Goal: Task Accomplishment & Management: Manage account settings

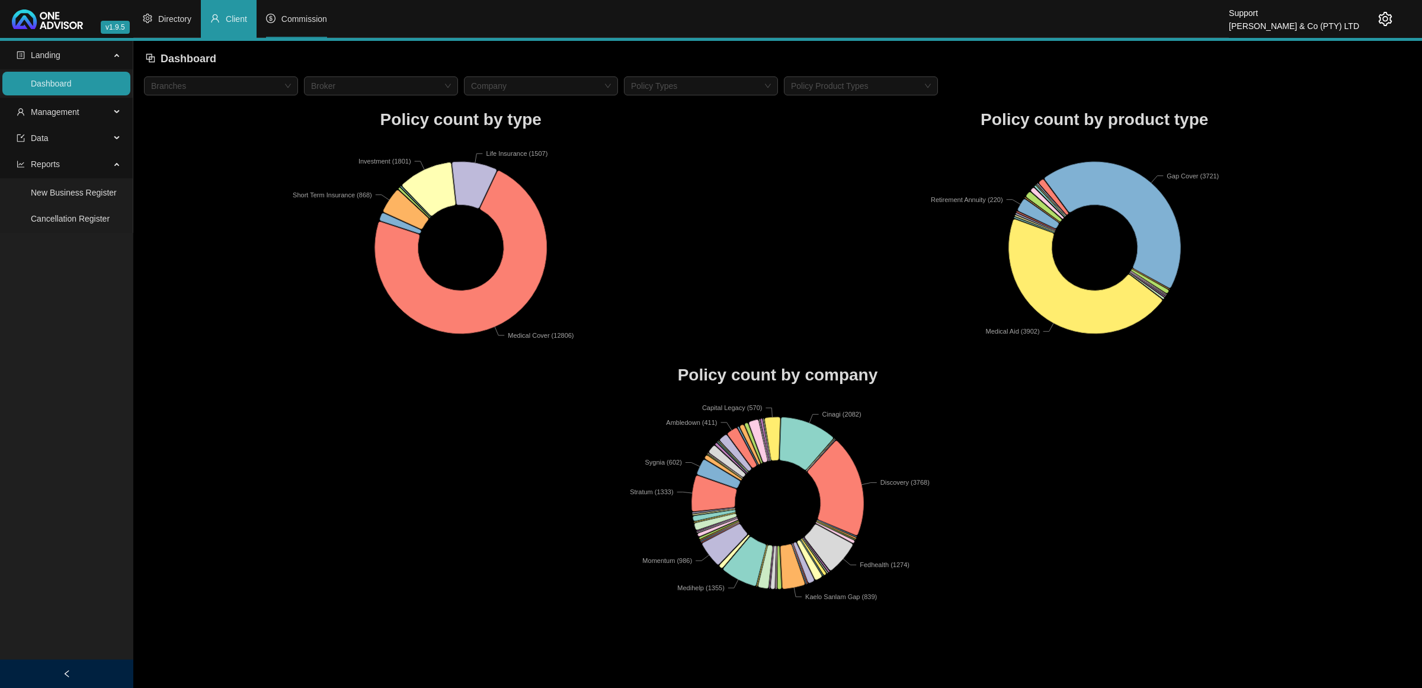
click at [286, 12] on li "Commission" at bounding box center [297, 19] width 80 height 38
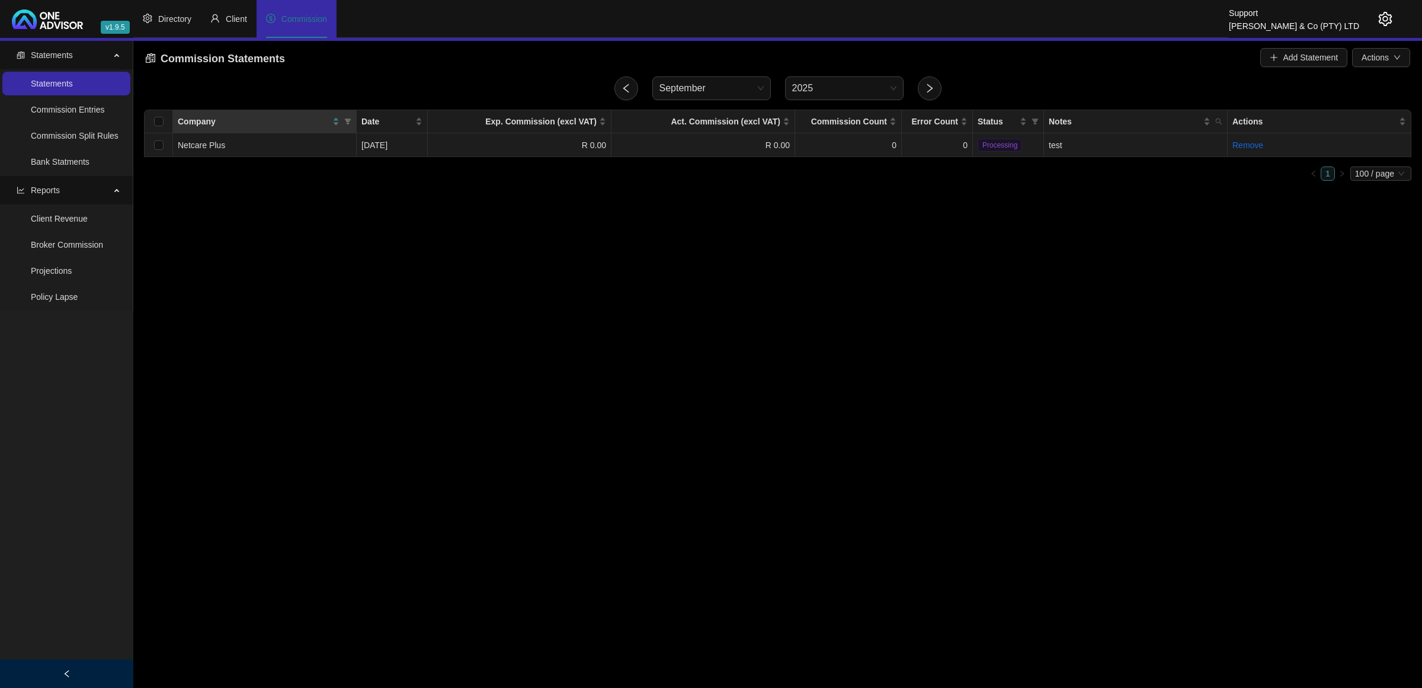
click at [938, 142] on td "0" at bounding box center [937, 145] width 71 height 24
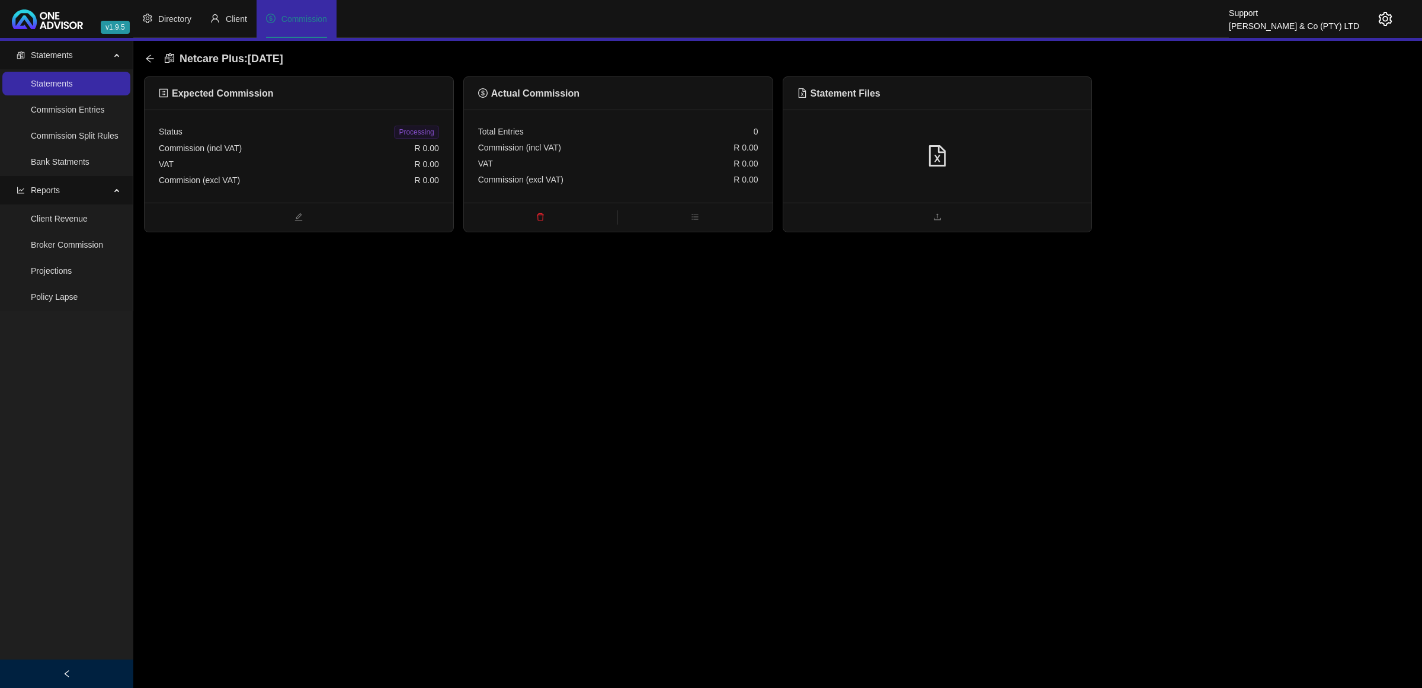
click at [1069, 153] on div at bounding box center [938, 156] width 280 height 23
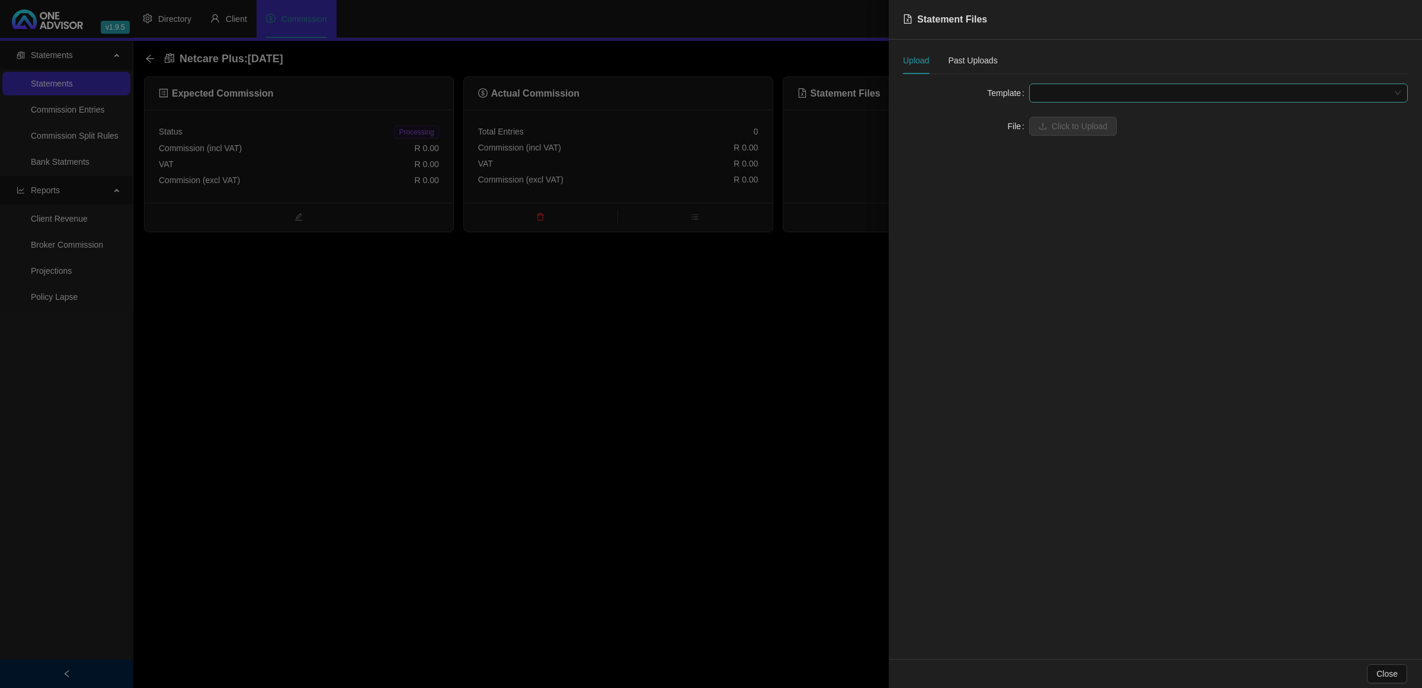
click at [1070, 94] on span at bounding box center [1219, 93] width 365 height 18
click at [1080, 120] on div "Netcare Plus" at bounding box center [1219, 116] width 360 height 13
click at [1080, 124] on span "Click to Upload" at bounding box center [1080, 126] width 56 height 13
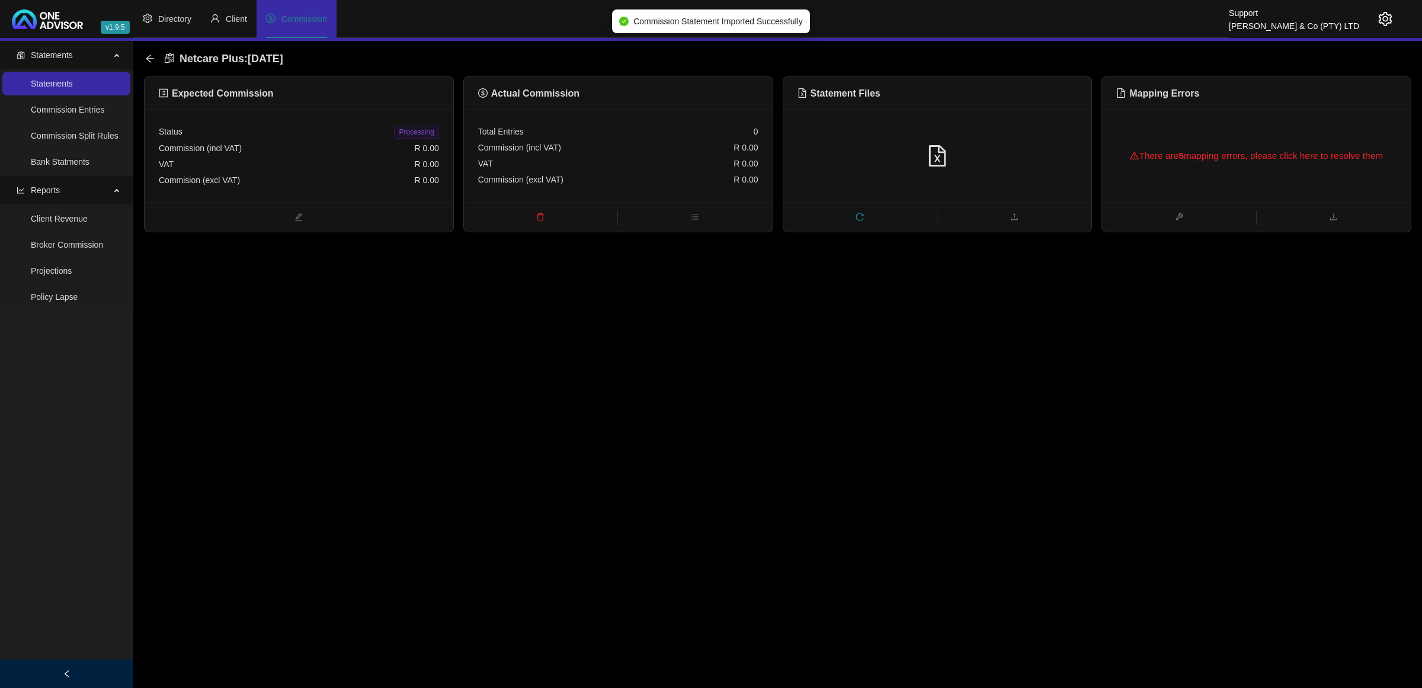
click at [1114, 155] on div "There are 5 mapping errors, please click here to resolve them" at bounding box center [1256, 156] width 309 height 93
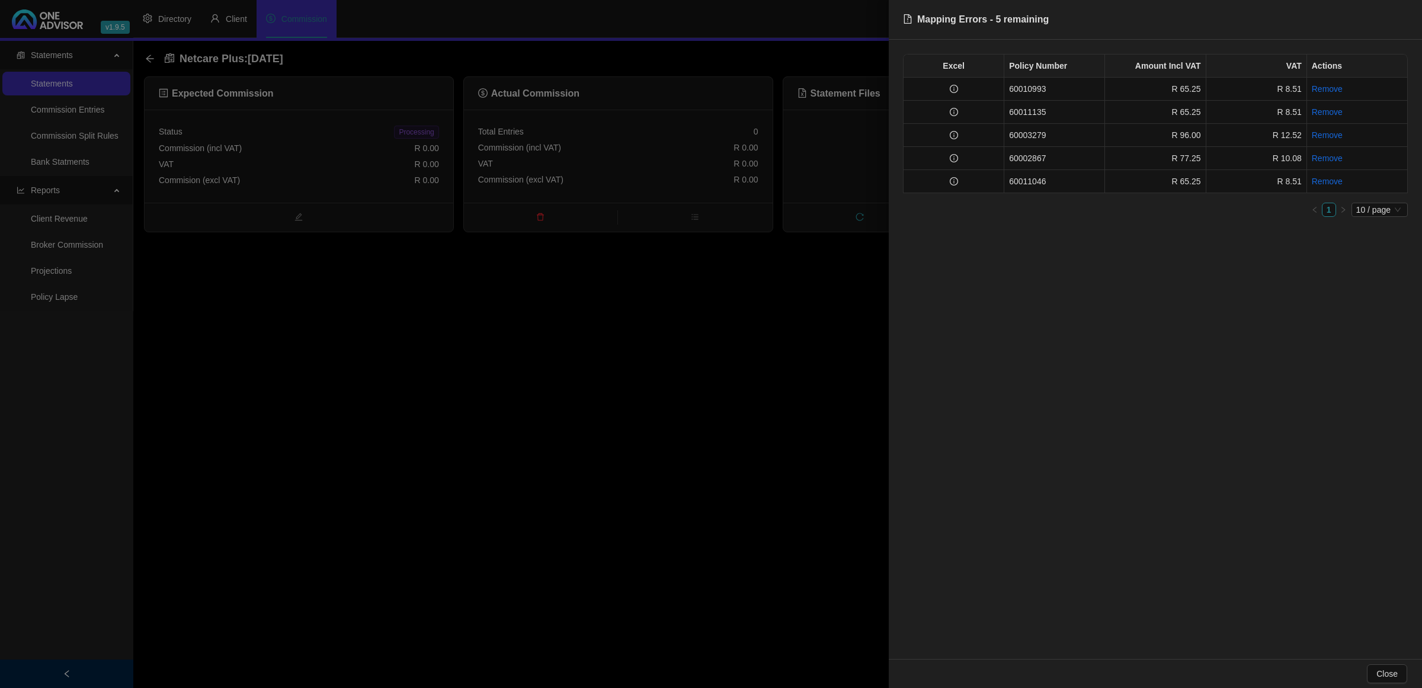
click at [840, 330] on div at bounding box center [711, 344] width 1422 height 688
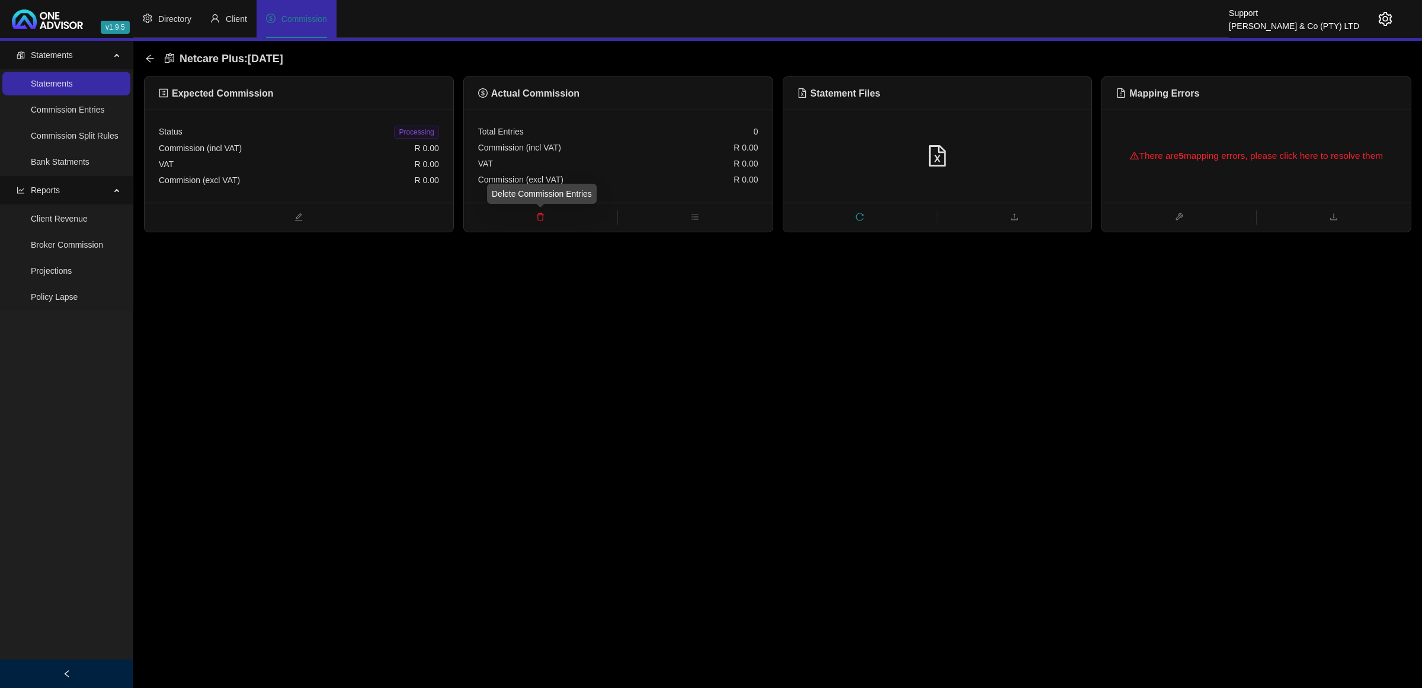
click at [537, 215] on icon "delete" at bounding box center [540, 217] width 8 height 8
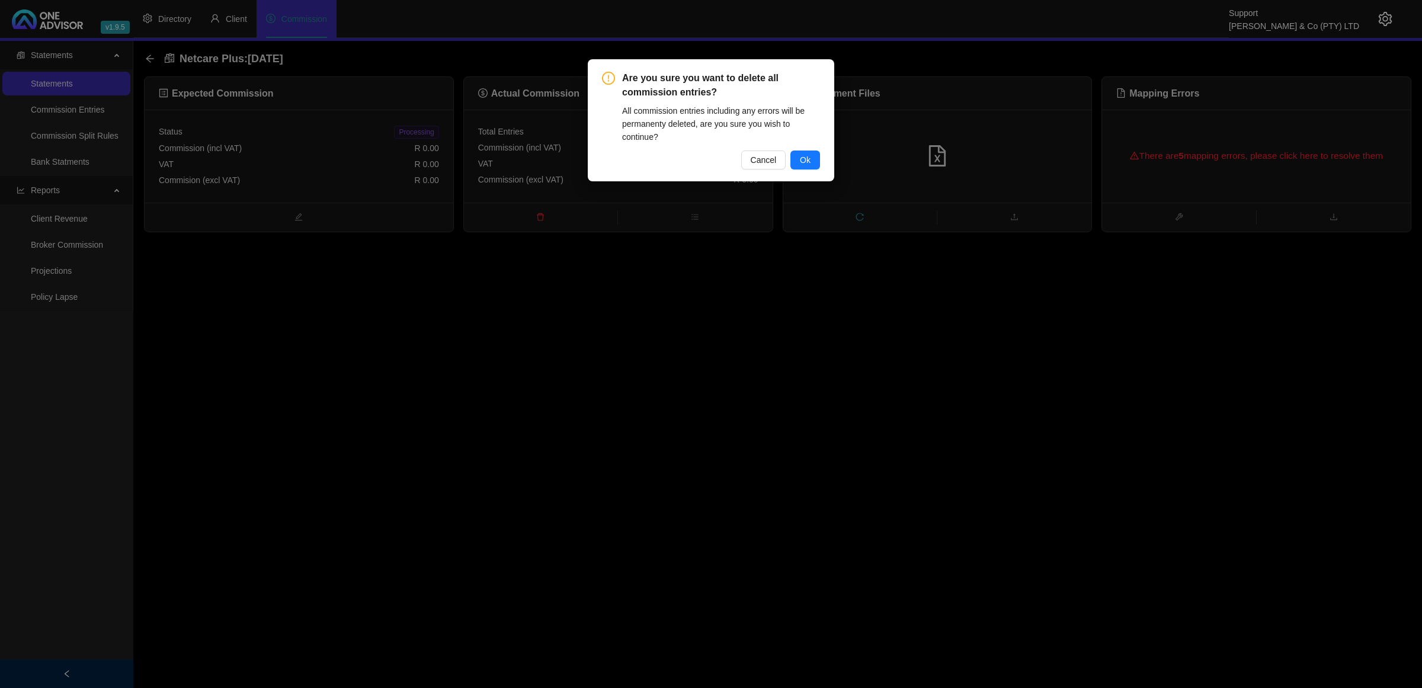
click at [817, 159] on button "Ok" at bounding box center [806, 160] width 30 height 19
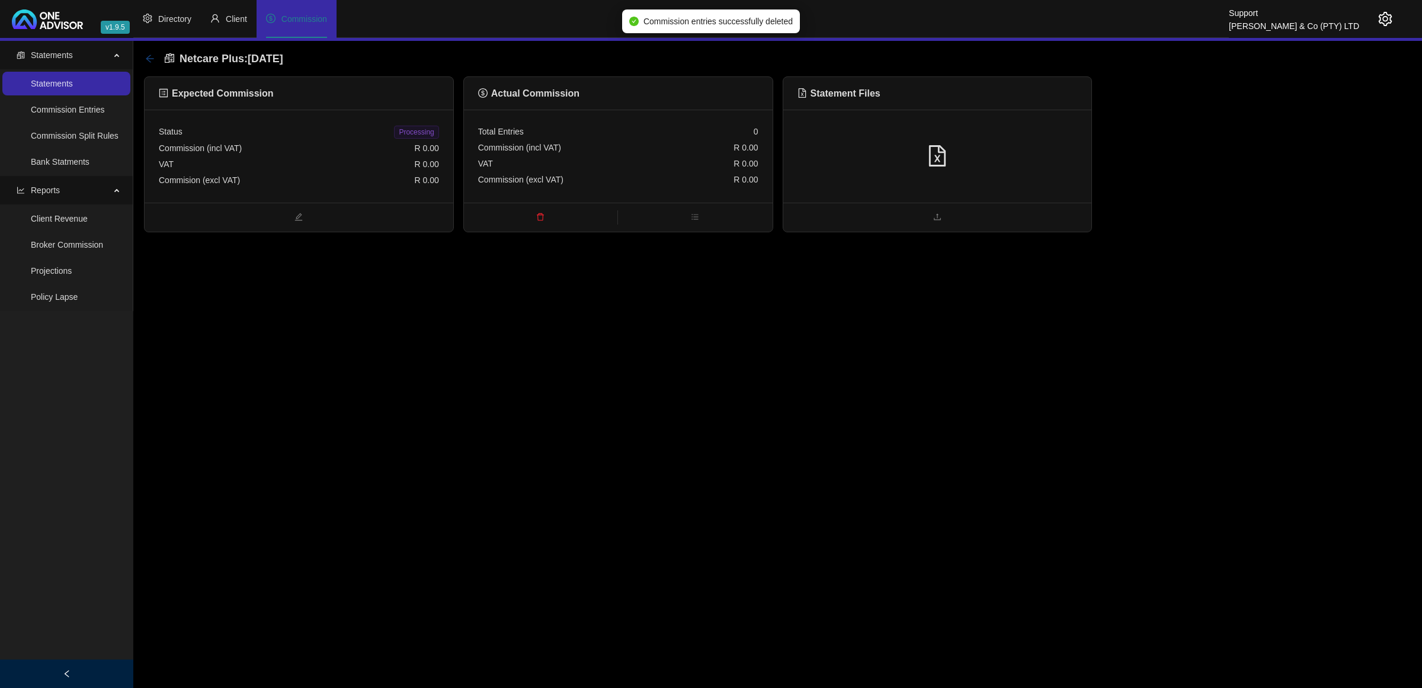
click at [152, 56] on icon "arrow-left" at bounding box center [149, 58] width 9 height 9
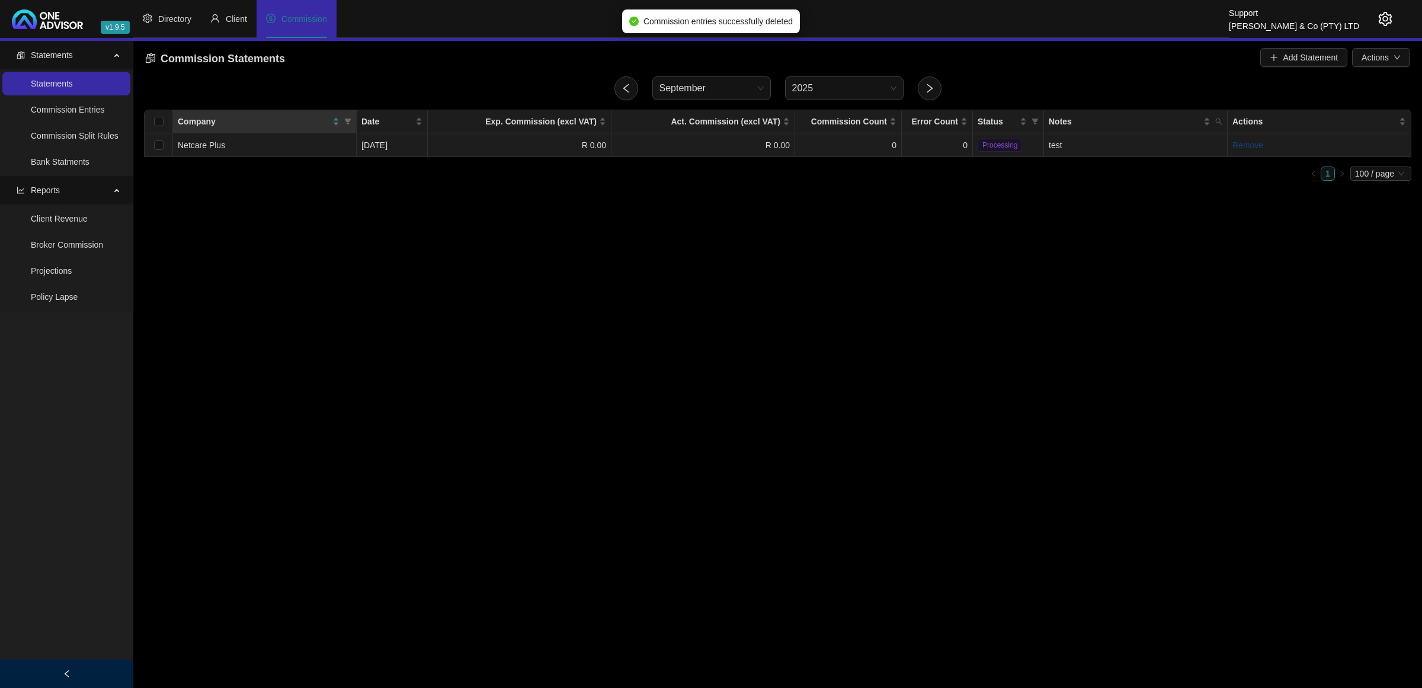
click at [1255, 149] on link "Remove" at bounding box center [1248, 144] width 31 height 9
click at [1317, 120] on button "Yes" at bounding box center [1311, 118] width 23 height 14
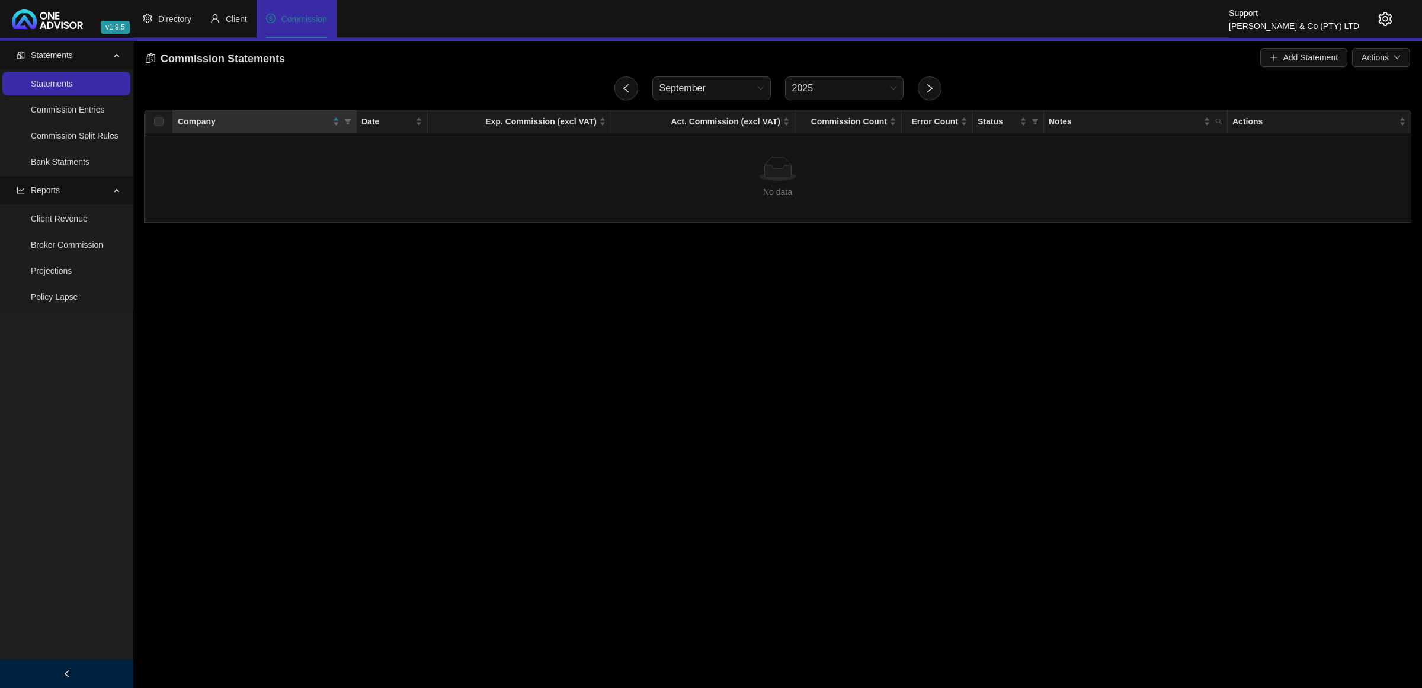
click at [1382, 21] on icon "setting" at bounding box center [1386, 19] width 14 height 14
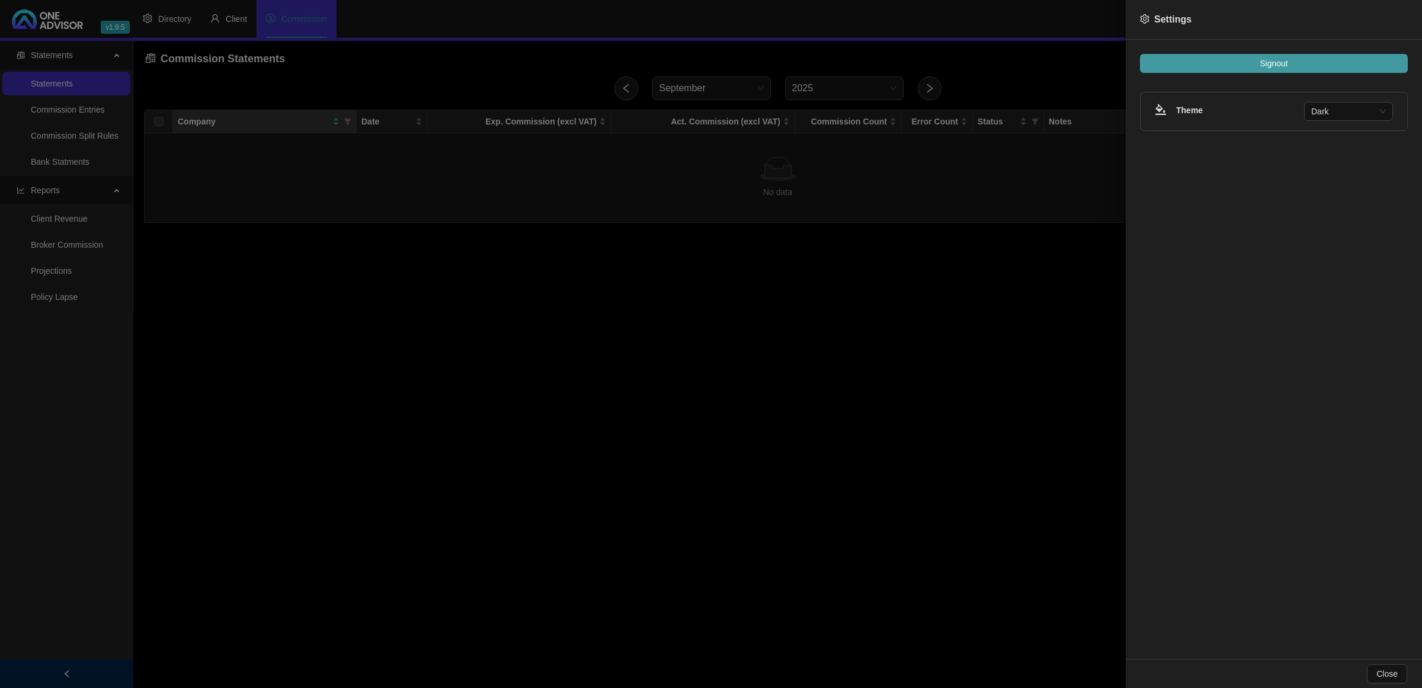
click at [1282, 69] on span "Signout" at bounding box center [1274, 63] width 28 height 13
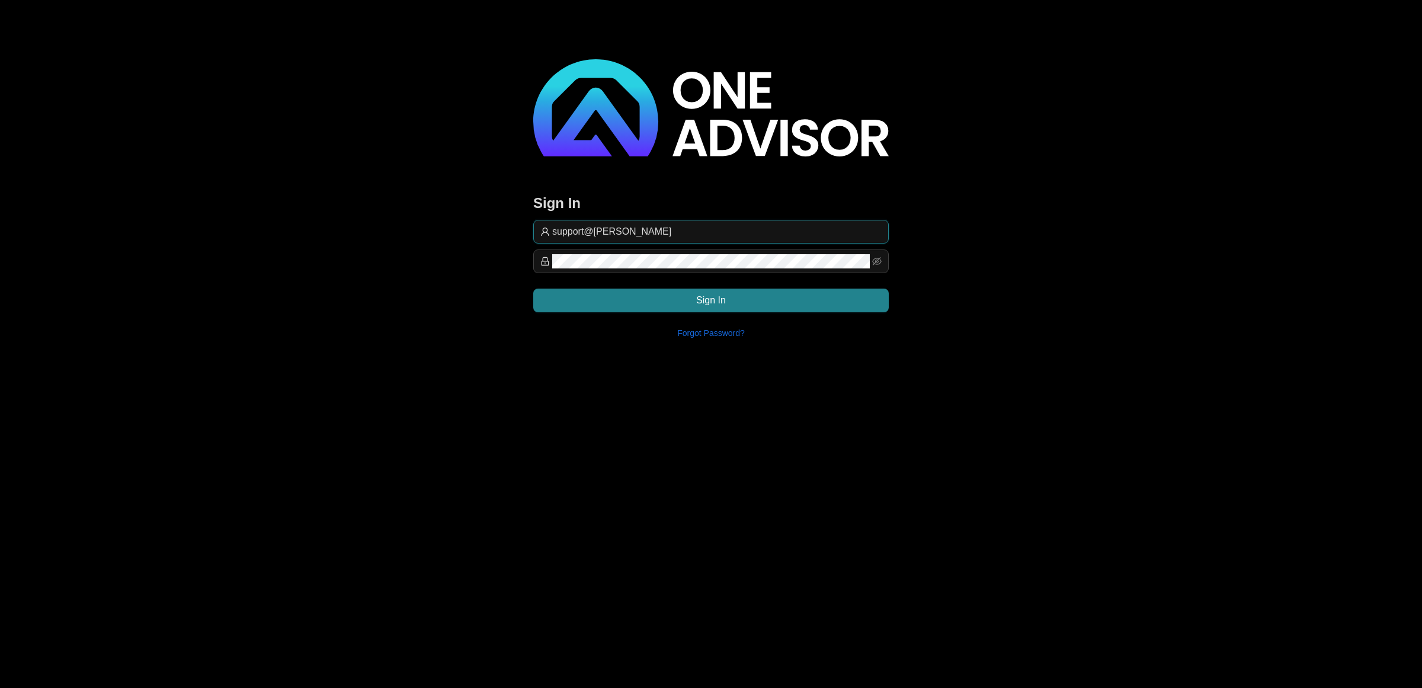
click at [680, 234] on input "support@[PERSON_NAME]" at bounding box center [717, 232] width 330 height 14
type input "[EMAIL_ADDRESS][DOMAIN_NAME]"
click at [817, 302] on button "Sign In" at bounding box center [711, 301] width 356 height 24
